Goal: Check status: Check status

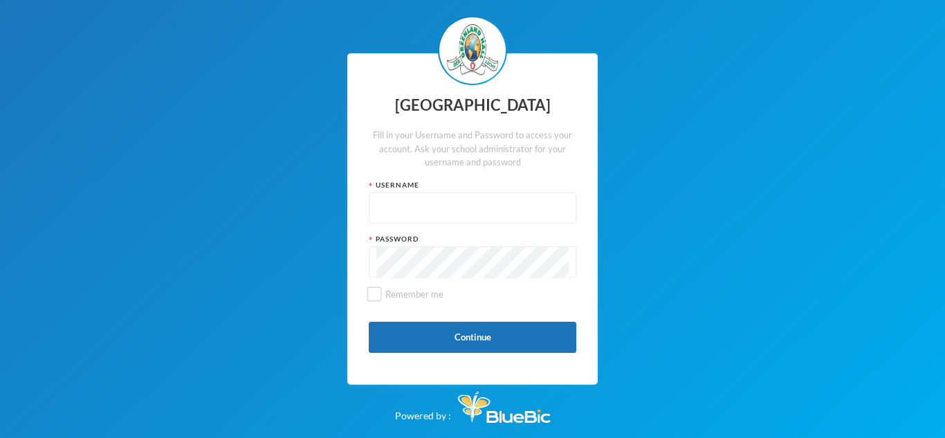
click at [539, 205] on input "text" at bounding box center [472, 208] width 192 height 31
type input "glh21c84"
click at [445, 334] on button "Continue" at bounding box center [473, 337] width 208 height 31
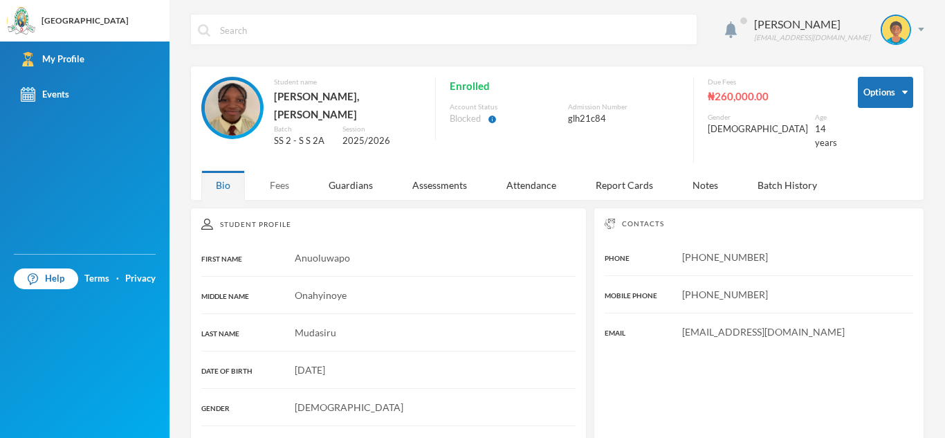
click at [280, 182] on div "Fees" at bounding box center [279, 185] width 48 height 30
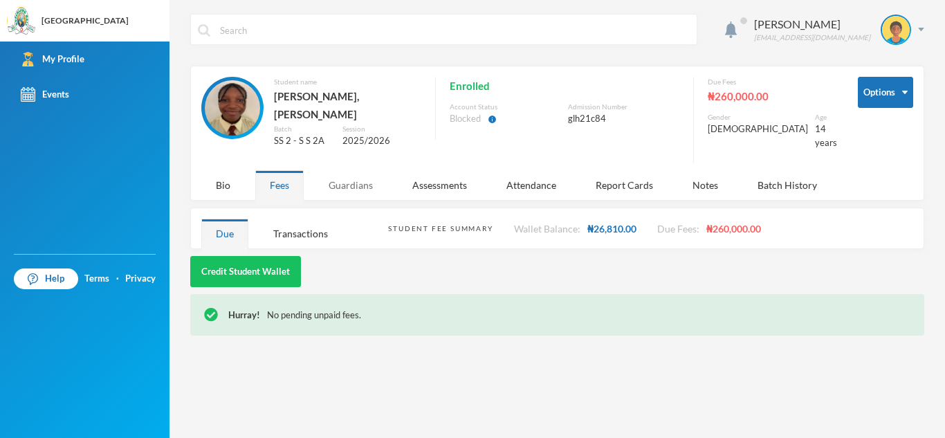
click at [349, 181] on div "Guardians" at bounding box center [350, 185] width 73 height 30
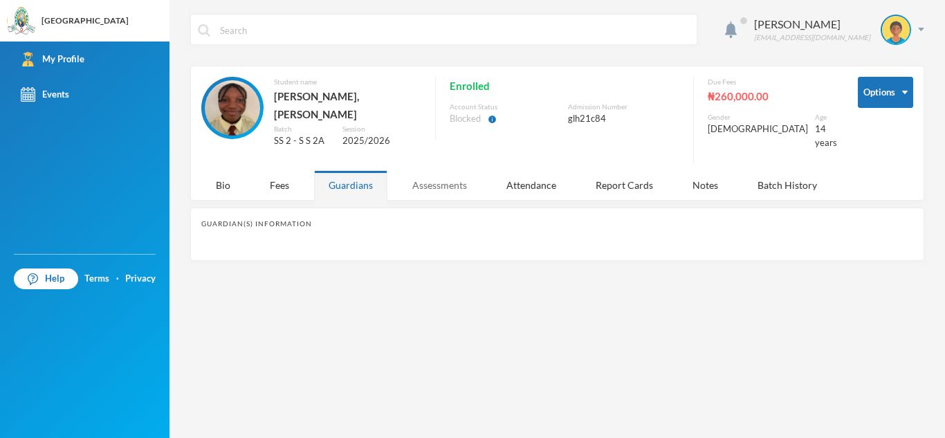
click at [453, 179] on div "Assessments" at bounding box center [440, 185] width 84 height 30
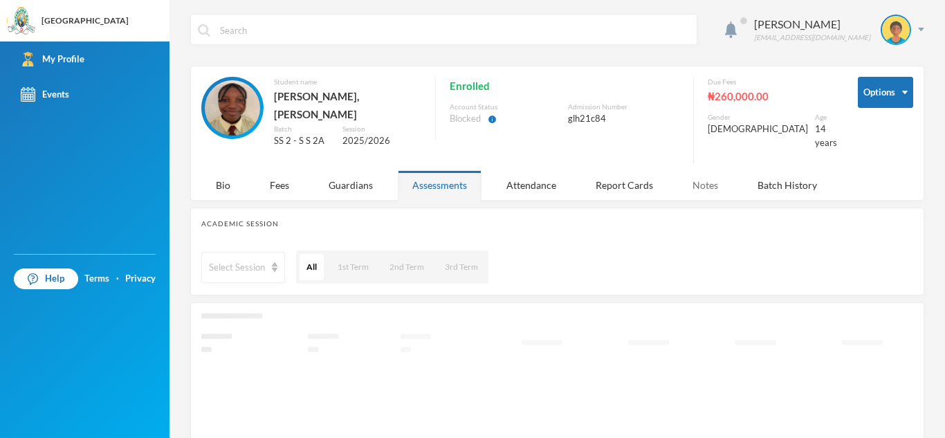
click at [710, 176] on div "Notes" at bounding box center [705, 185] width 55 height 30
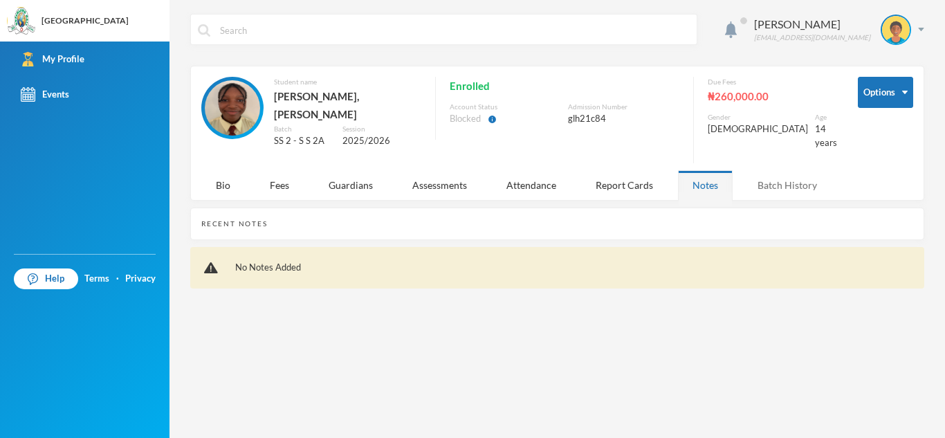
click at [767, 179] on div "Batch History" at bounding box center [787, 185] width 89 height 30
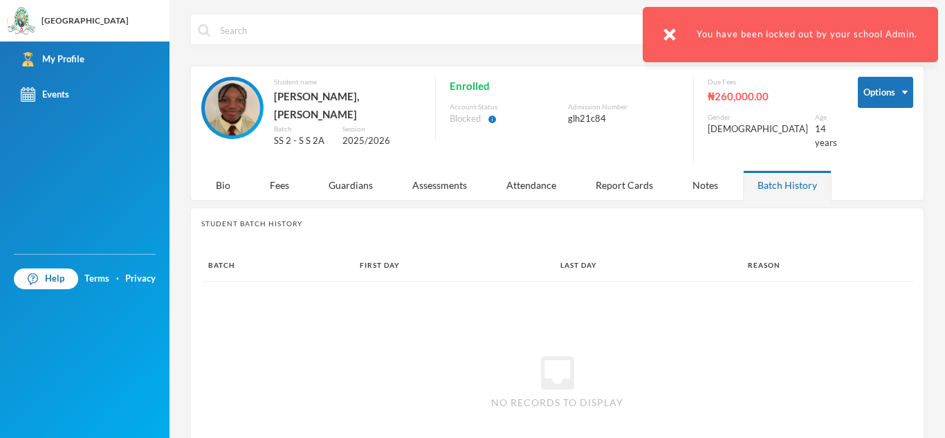
scroll to position [64, 0]
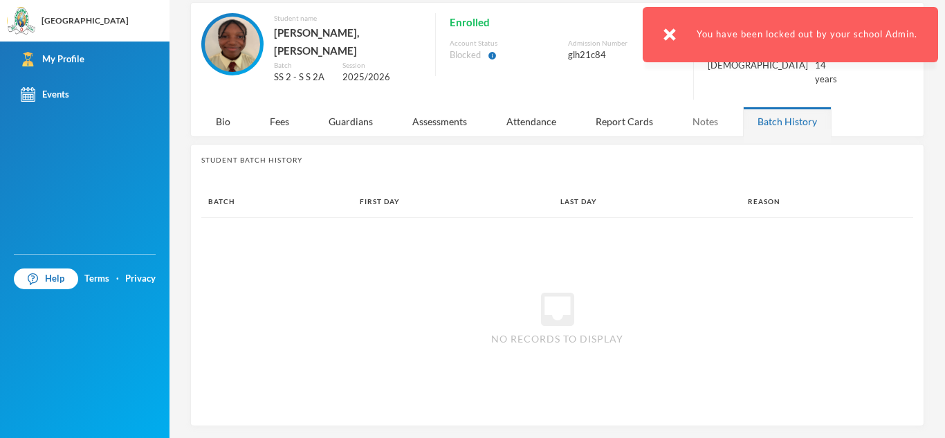
click at [699, 118] on div "Notes" at bounding box center [705, 122] width 55 height 30
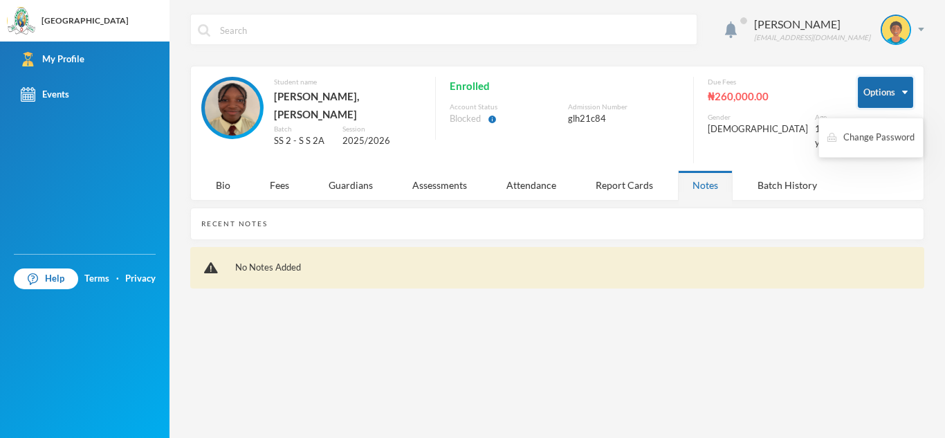
click at [899, 95] on button "Options" at bounding box center [885, 92] width 55 height 31
